Goal: Find contact information: Find contact information

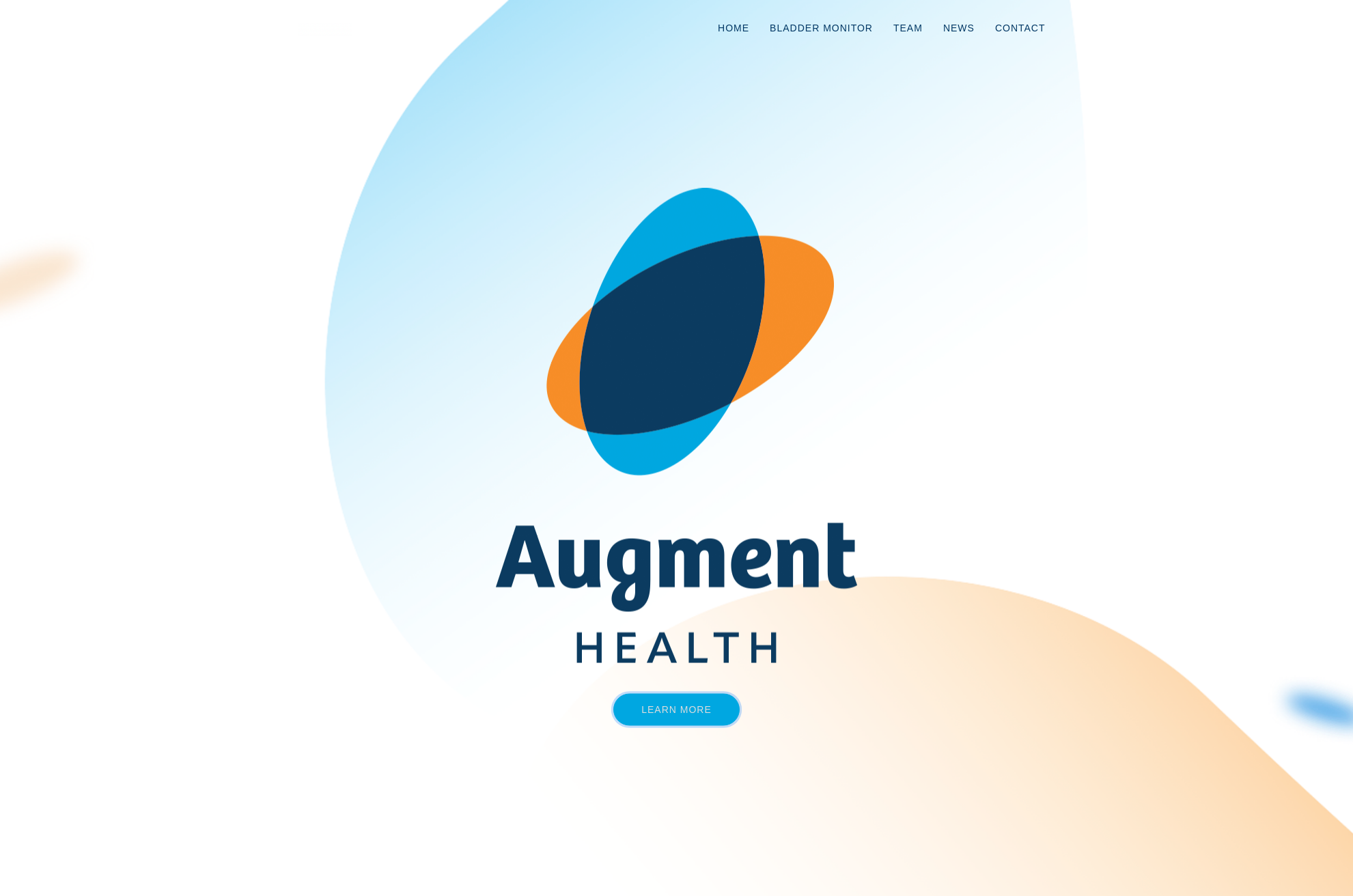
click at [711, 698] on link "Learn More" at bounding box center [676, 710] width 126 height 32
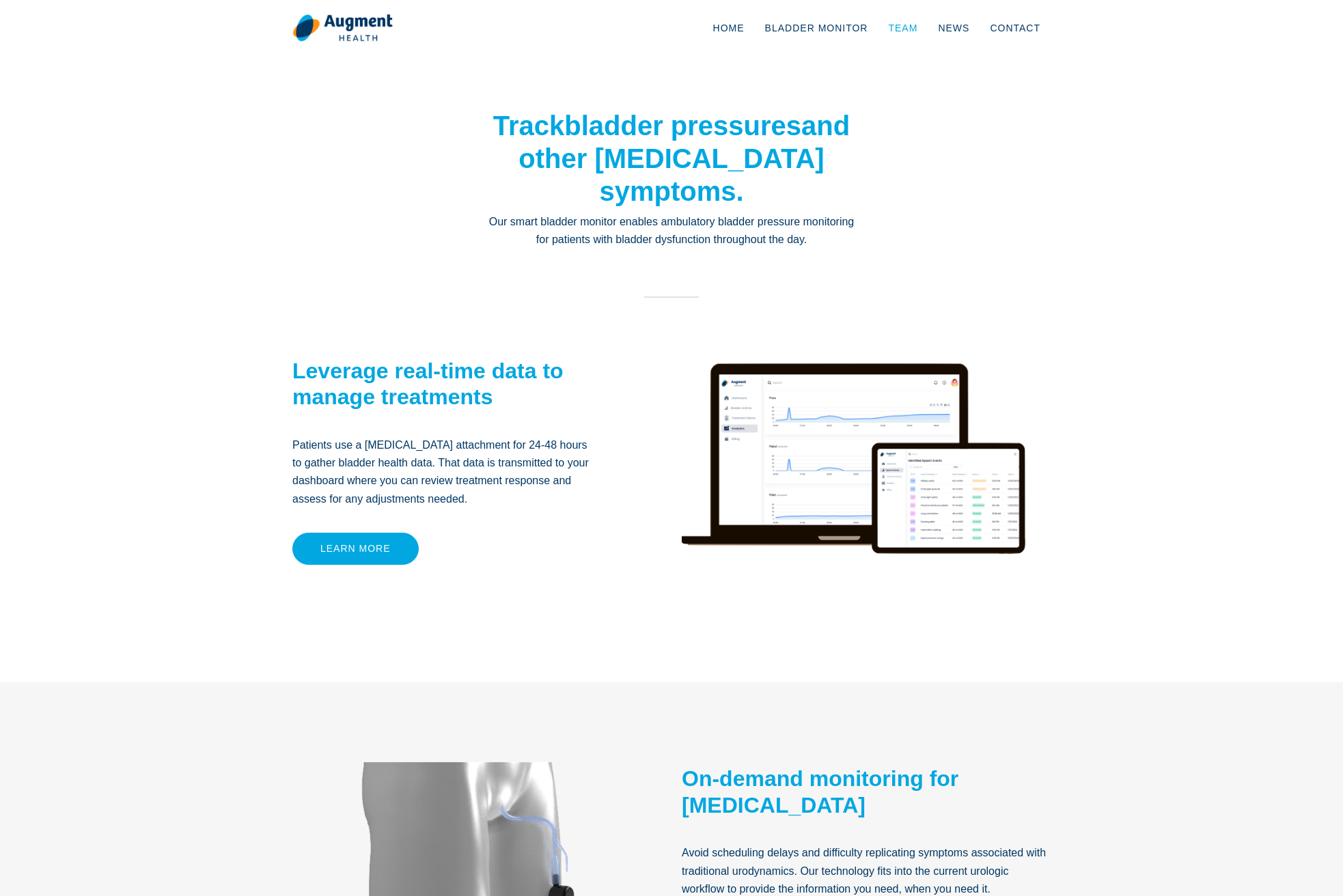
click at [900, 26] on link "Team" at bounding box center [903, 28] width 50 height 45
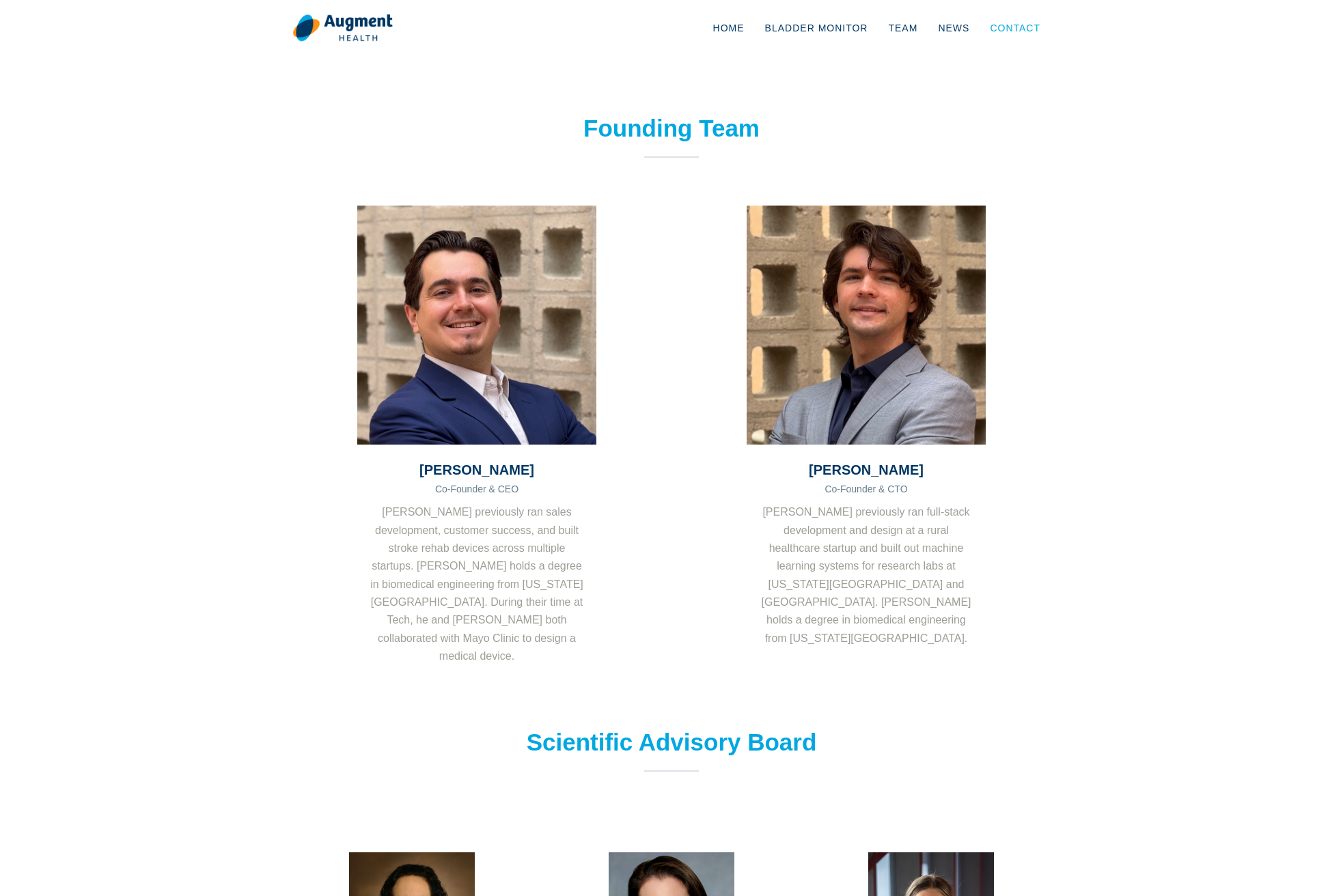
click at [1013, 27] on link "Contact" at bounding box center [1015, 28] width 71 height 45
